Goal: Information Seeking & Learning: Learn about a topic

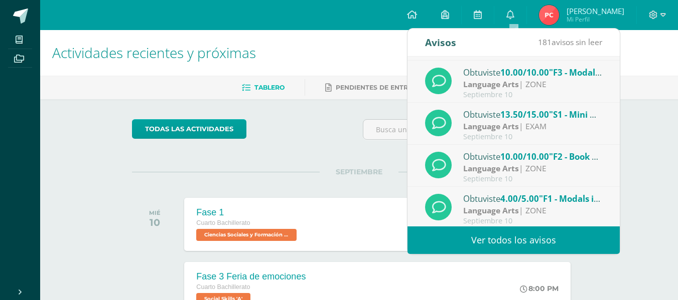
scroll to position [81, 0]
click at [560, 124] on div "Language Arts | EXAM" at bounding box center [532, 126] width 139 height 12
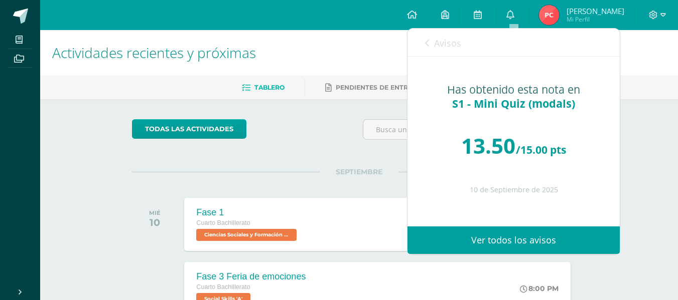
click at [431, 45] on link "Avisos" at bounding box center [443, 43] width 36 height 29
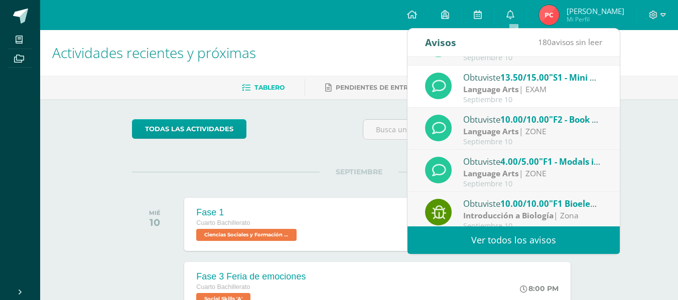
scroll to position [129, 0]
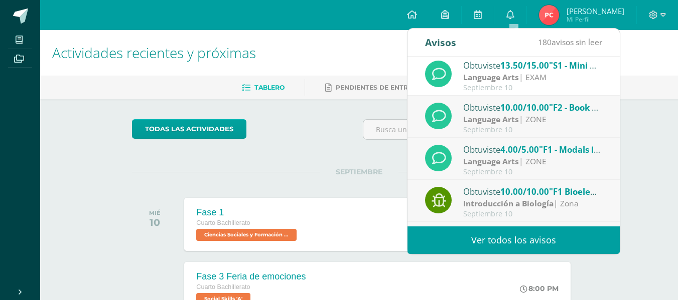
click at [560, 160] on div "Language Arts | ZONE" at bounding box center [532, 162] width 139 height 12
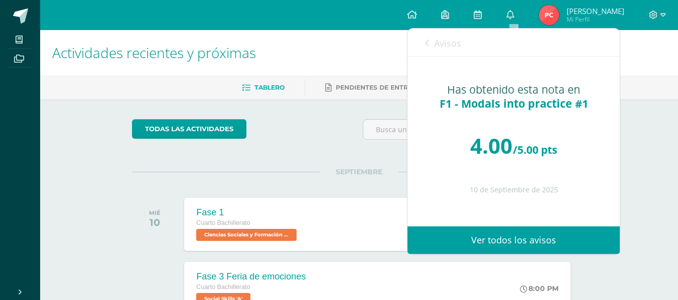
click at [426, 39] on link "Avisos" at bounding box center [443, 43] width 36 height 29
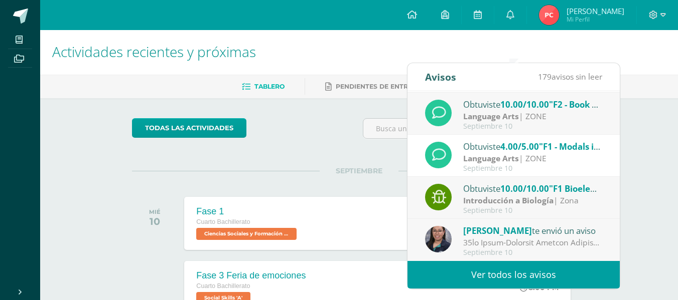
scroll to position [0, 0]
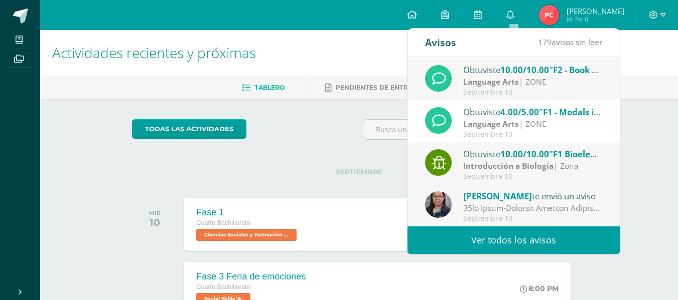
click at [571, 196] on div "[PERSON_NAME] te envió un aviso" at bounding box center [532, 196] width 139 height 13
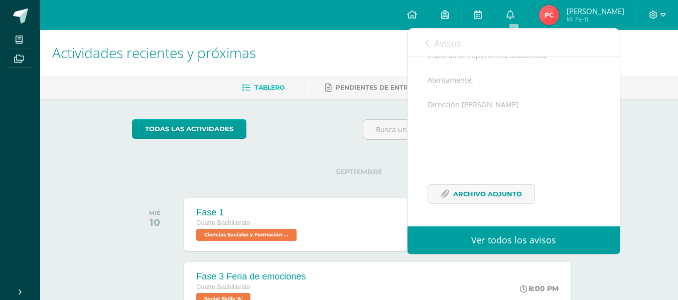
scroll to position [628, 0]
click at [497, 194] on span "Archivo Adjunto" at bounding box center [487, 194] width 69 height 19
